Goal: Information Seeking & Learning: Learn about a topic

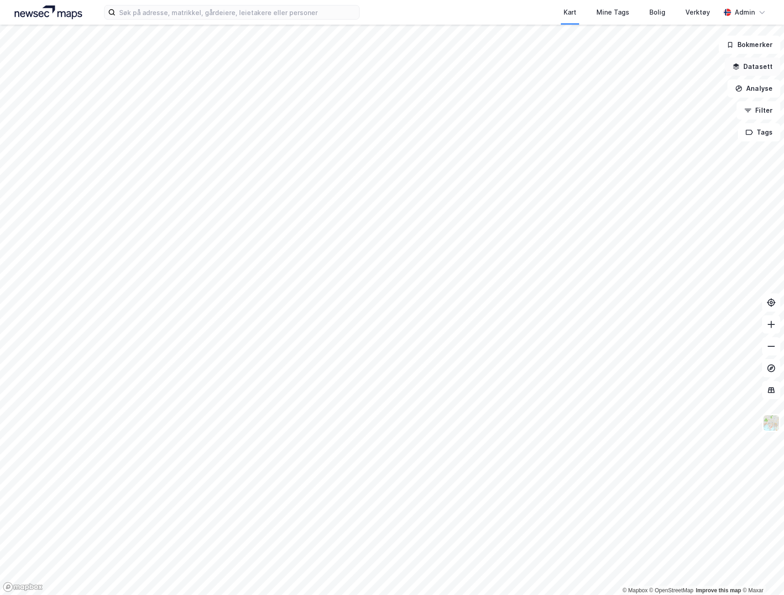
click at [765, 66] on button "Datasett" at bounding box center [752, 66] width 56 height 18
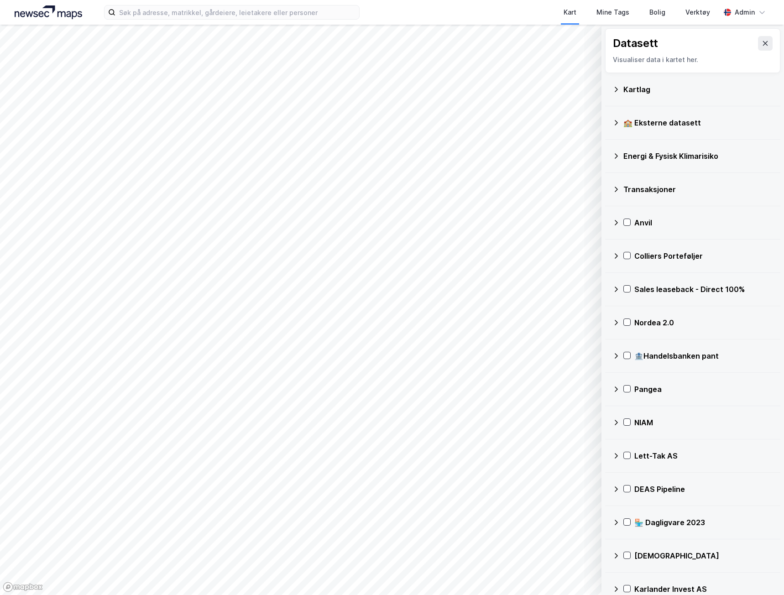
click at [660, 85] on div "Kartlag" at bounding box center [698, 89] width 150 height 11
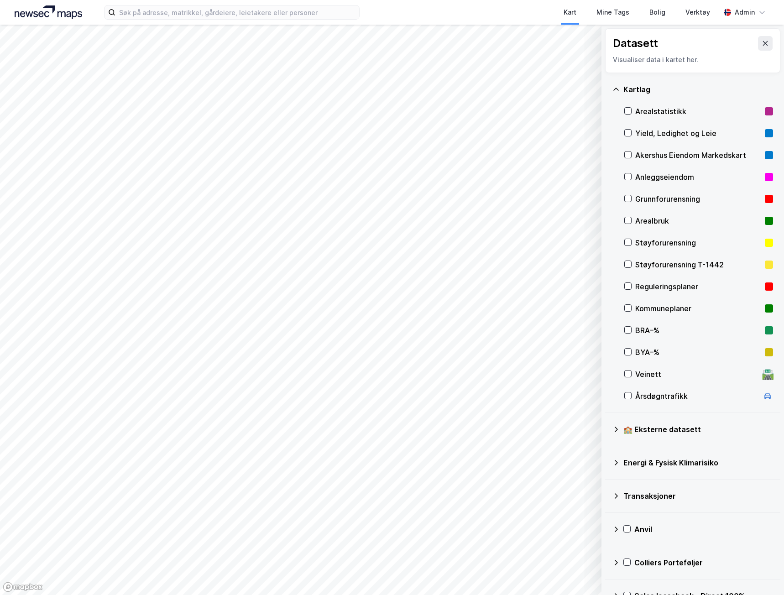
click at [637, 109] on div "Arealstatistikk" at bounding box center [698, 111] width 126 height 11
click at [633, 142] on div "Yield, Ledighet og Leie" at bounding box center [698, 133] width 149 height 22
click at [658, 136] on div "Yield, Ledighet og Leie" at bounding box center [698, 133] width 126 height 11
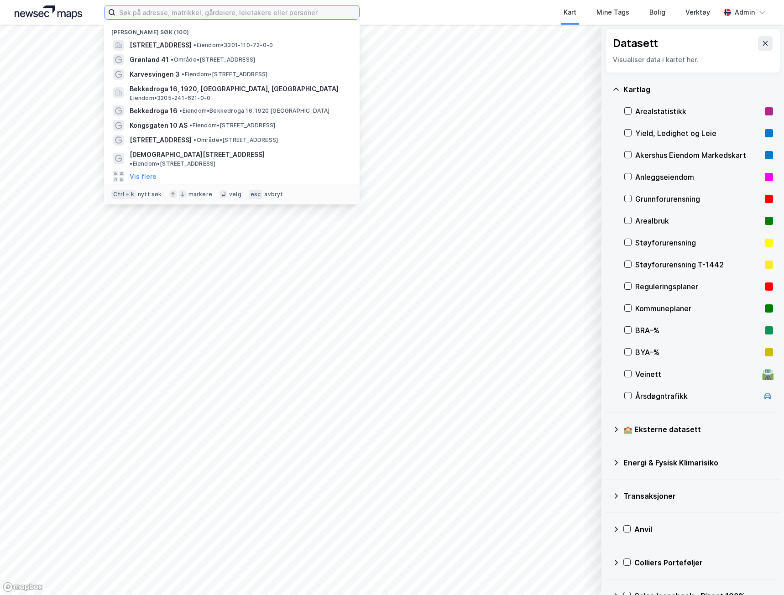
click at [256, 7] on input at bounding box center [237, 12] width 244 height 14
paste input "Valtstadsvingen 2"
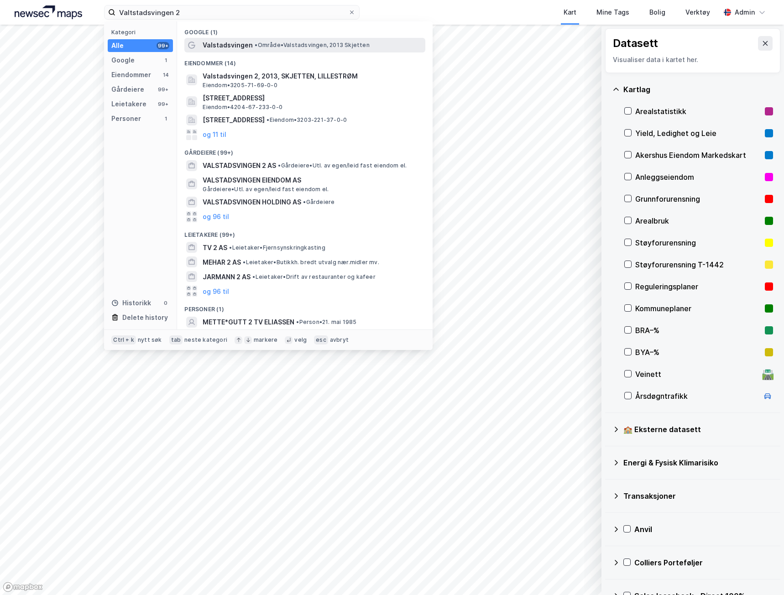
click at [238, 41] on span "Valstadsvingen" at bounding box center [228, 45] width 50 height 11
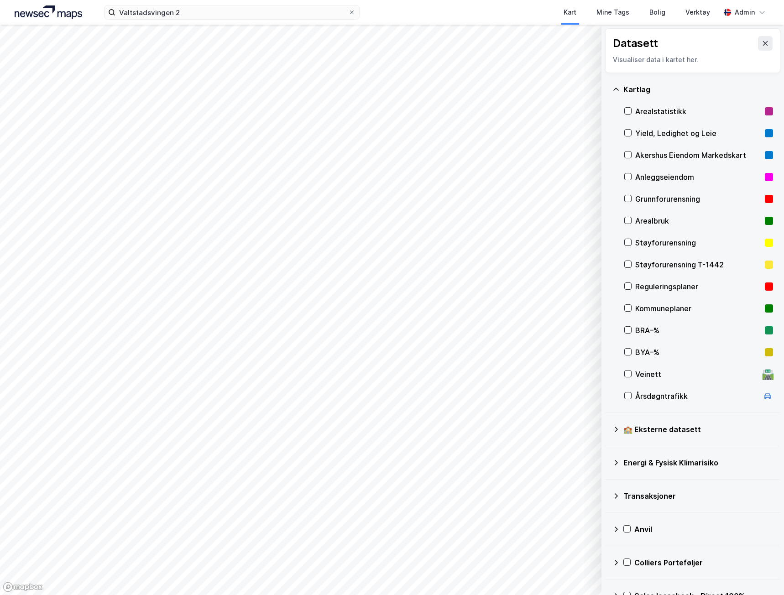
click at [764, 46] on button at bounding box center [765, 43] width 15 height 15
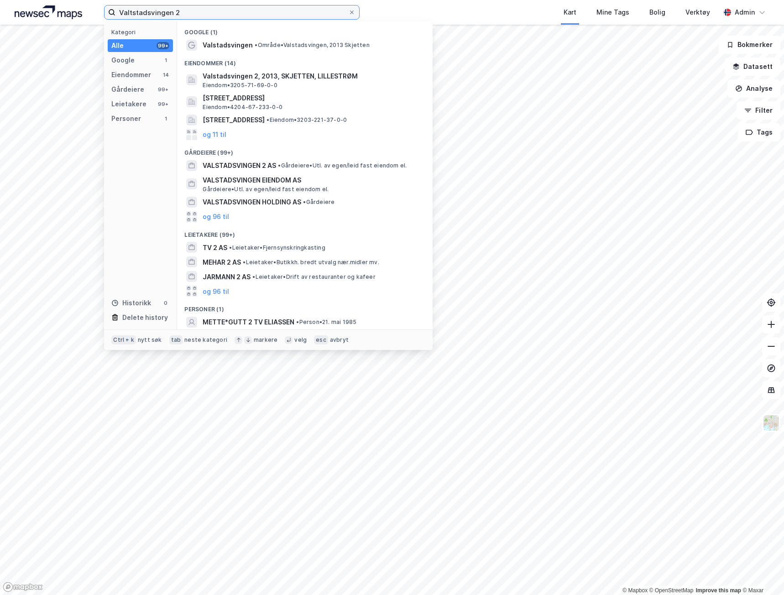
click at [209, 18] on input "Valtstadsvingen 2" at bounding box center [231, 12] width 233 height 14
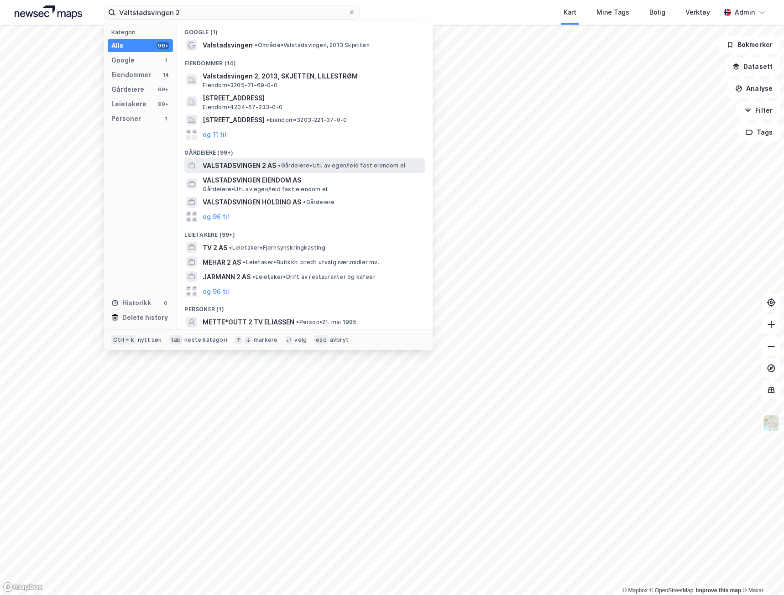
click at [218, 164] on span "VALSTADSVINGEN 2 AS" at bounding box center [239, 165] width 73 height 11
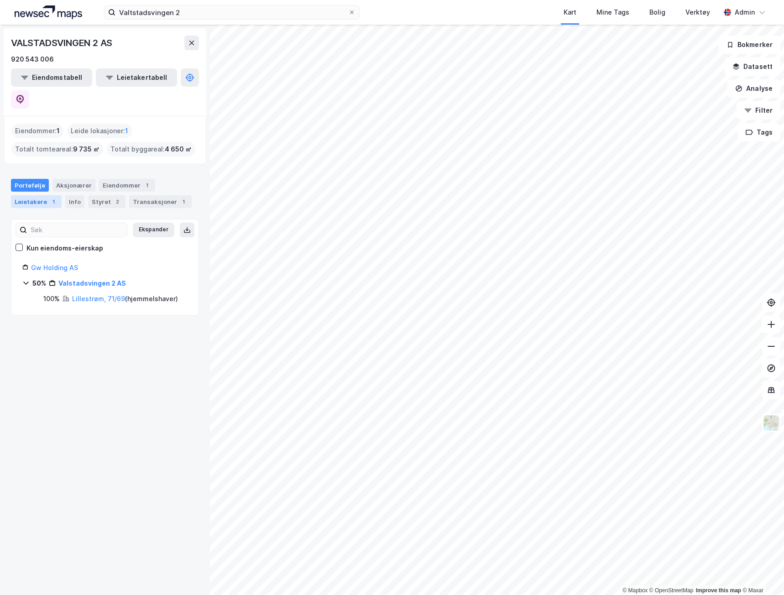
click at [55, 195] on div "Leietakere 1" at bounding box center [36, 201] width 51 height 13
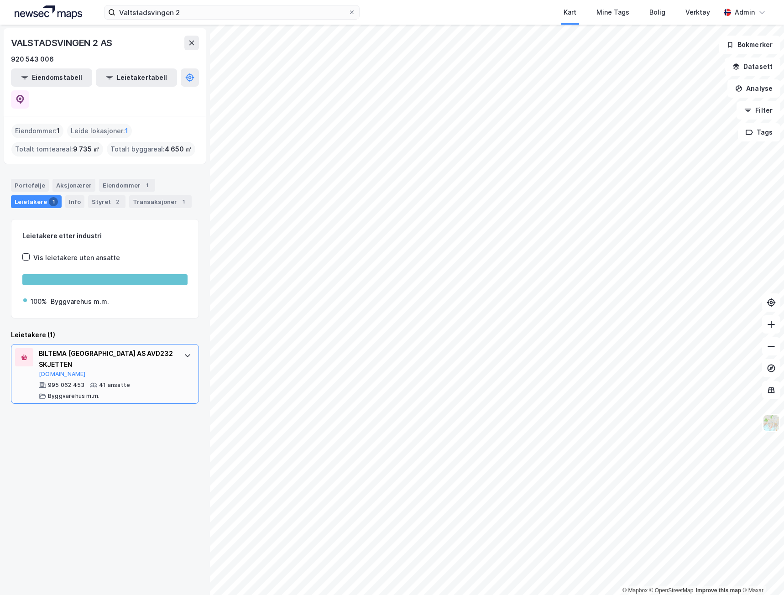
click at [167, 348] on div "BILTEMA [GEOGRAPHIC_DATA] AS AVD232 SKJETTEN [DOMAIN_NAME] 995 062 453 41 ansat…" at bounding box center [107, 374] width 136 height 52
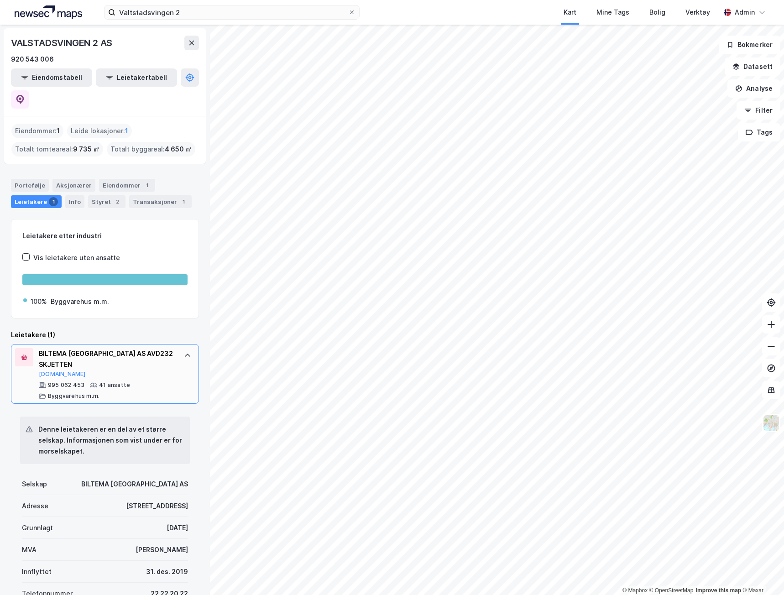
click at [167, 348] on div "BILTEMA [GEOGRAPHIC_DATA] AS AVD232 SKJETTEN [DOMAIN_NAME] 995 062 453 41 ansat…" at bounding box center [107, 374] width 136 height 52
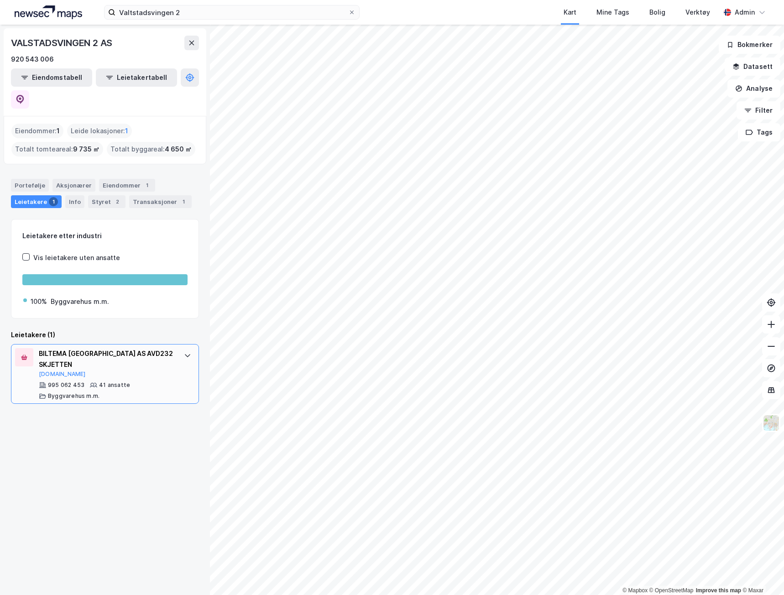
click at [156, 381] on div "995 062 453 41 ansatte Byggvarehus m.m." at bounding box center [107, 390] width 136 height 18
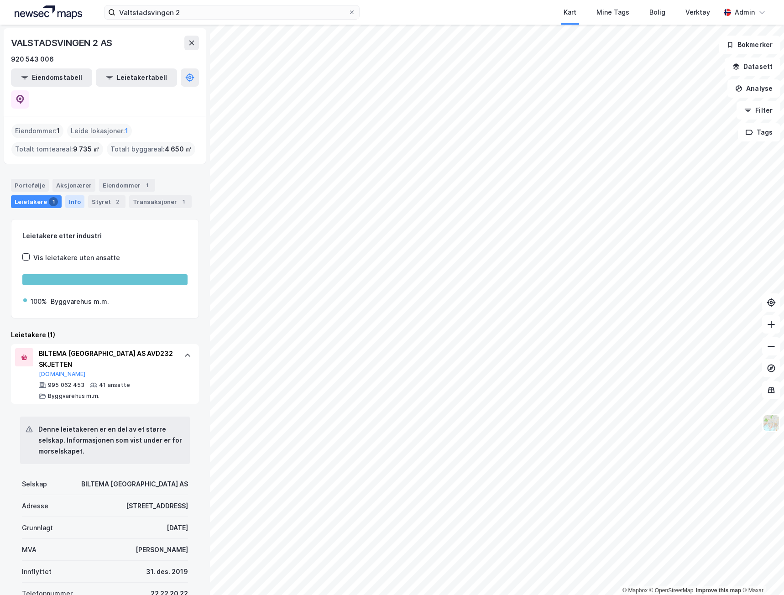
click at [69, 195] on div "Info" at bounding box center [74, 201] width 19 height 13
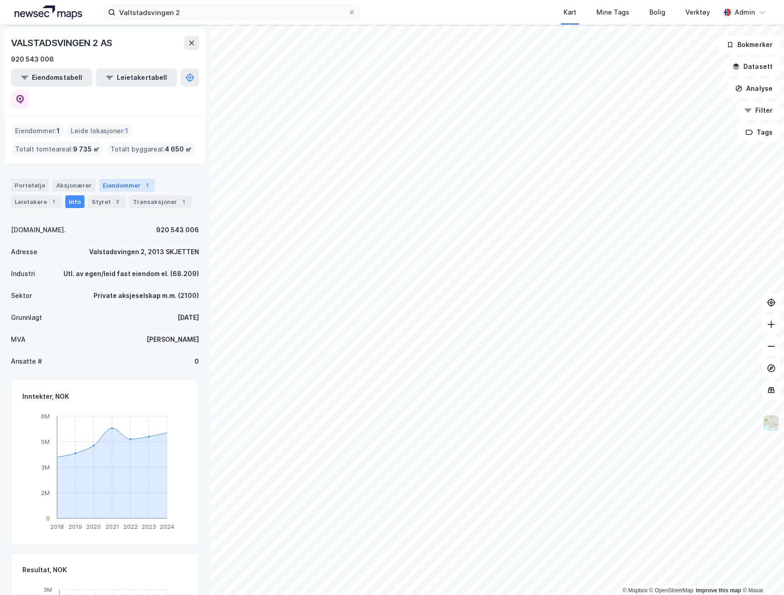
click at [118, 179] on div "Eiendommer 1" at bounding box center [127, 185] width 56 height 13
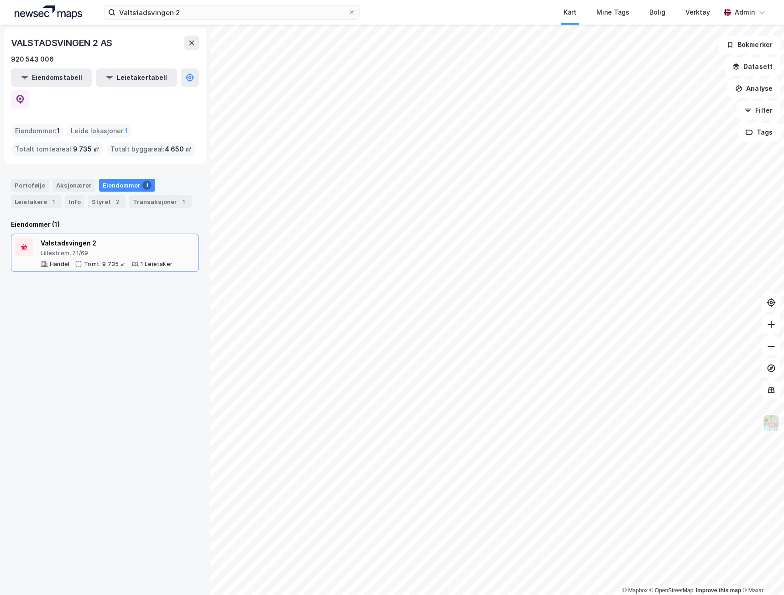
click at [137, 238] on div "Valstadsvingen 2" at bounding box center [107, 243] width 132 height 11
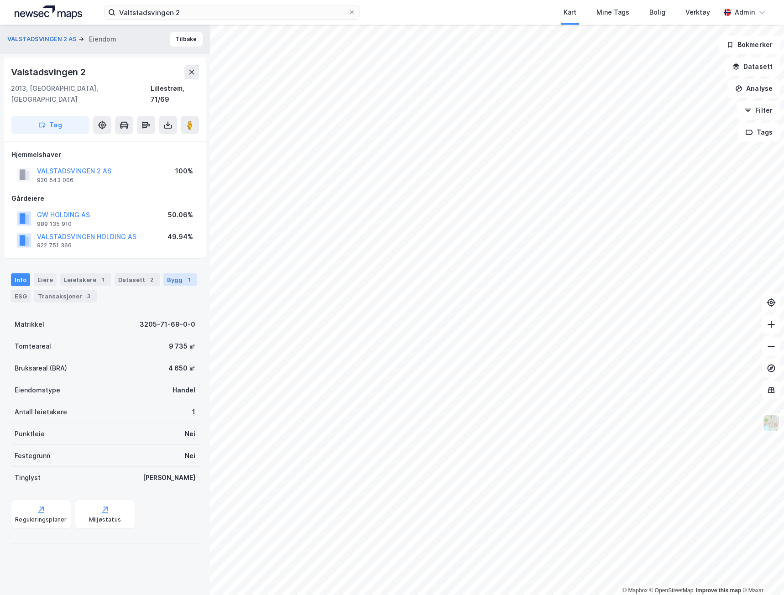
click at [184, 275] on div "1" at bounding box center [188, 279] width 9 height 9
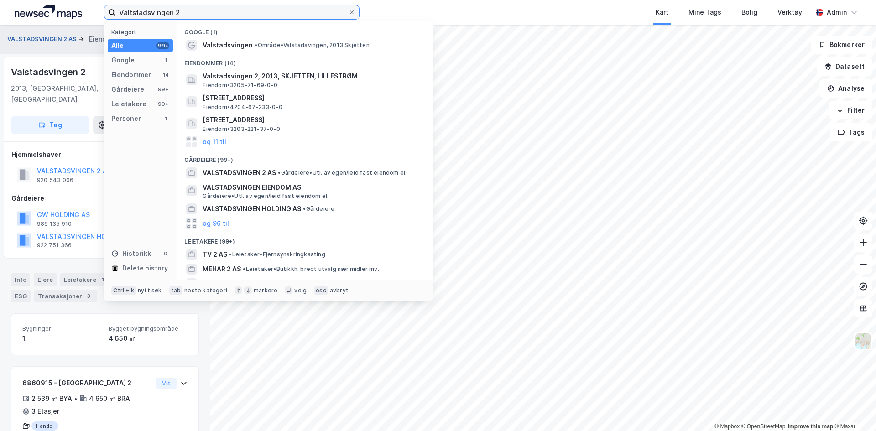
drag, startPoint x: 237, startPoint y: 17, endPoint x: 53, endPoint y: 36, distance: 184.8
click at [53, 36] on div "Valtstadsvingen 2 Kategori Alle 99+ Google 1 Eiendommer 14 Gårdeiere 99+ Leieta…" at bounding box center [438, 215] width 876 height 431
paste input "el"
type input "Velstadsvingen 2"
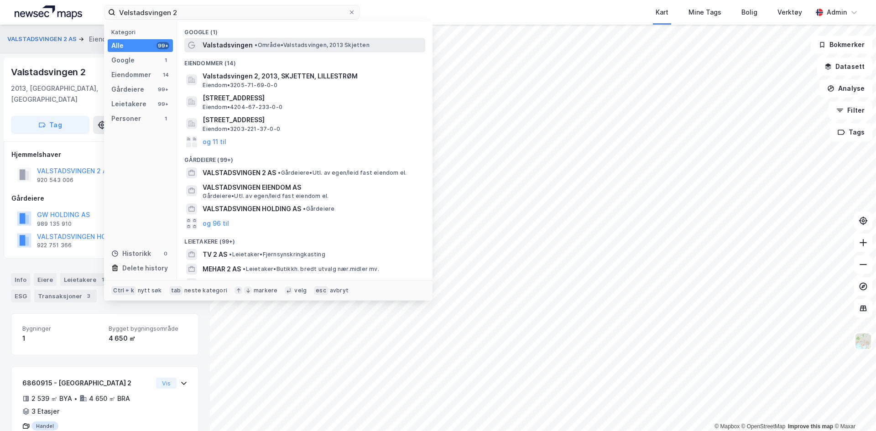
click at [283, 49] on div "Valstadsvingen • Område • Valstadsvingen, 2013 Skjetten" at bounding box center [313, 45] width 221 height 11
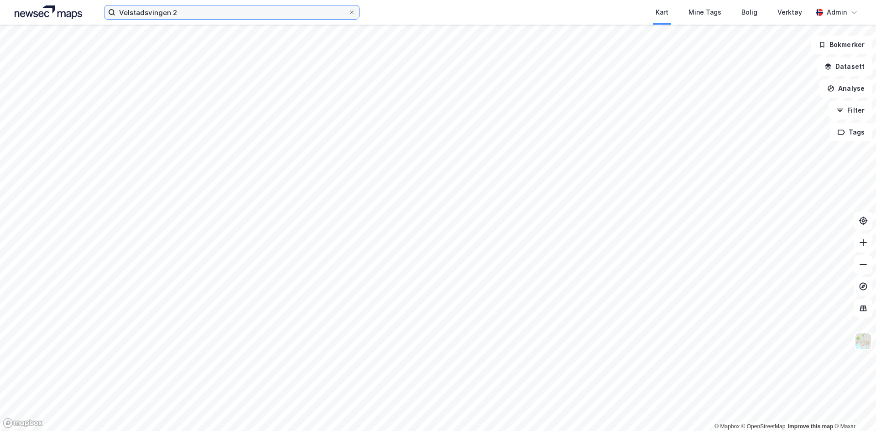
click at [218, 12] on input "Velstadsvingen 2" at bounding box center [231, 12] width 233 height 14
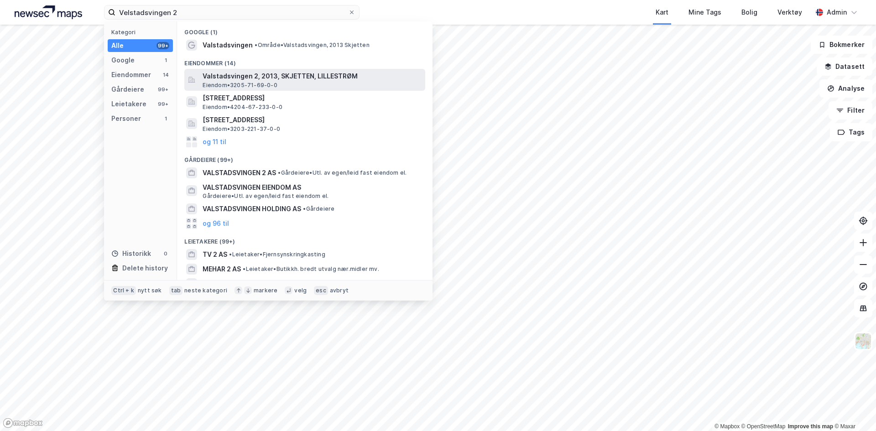
click at [240, 79] on span "Valstadsvingen 2, 2013, SKJETTEN, LILLESTRØM" at bounding box center [312, 76] width 219 height 11
